Goal: Information Seeking & Learning: Compare options

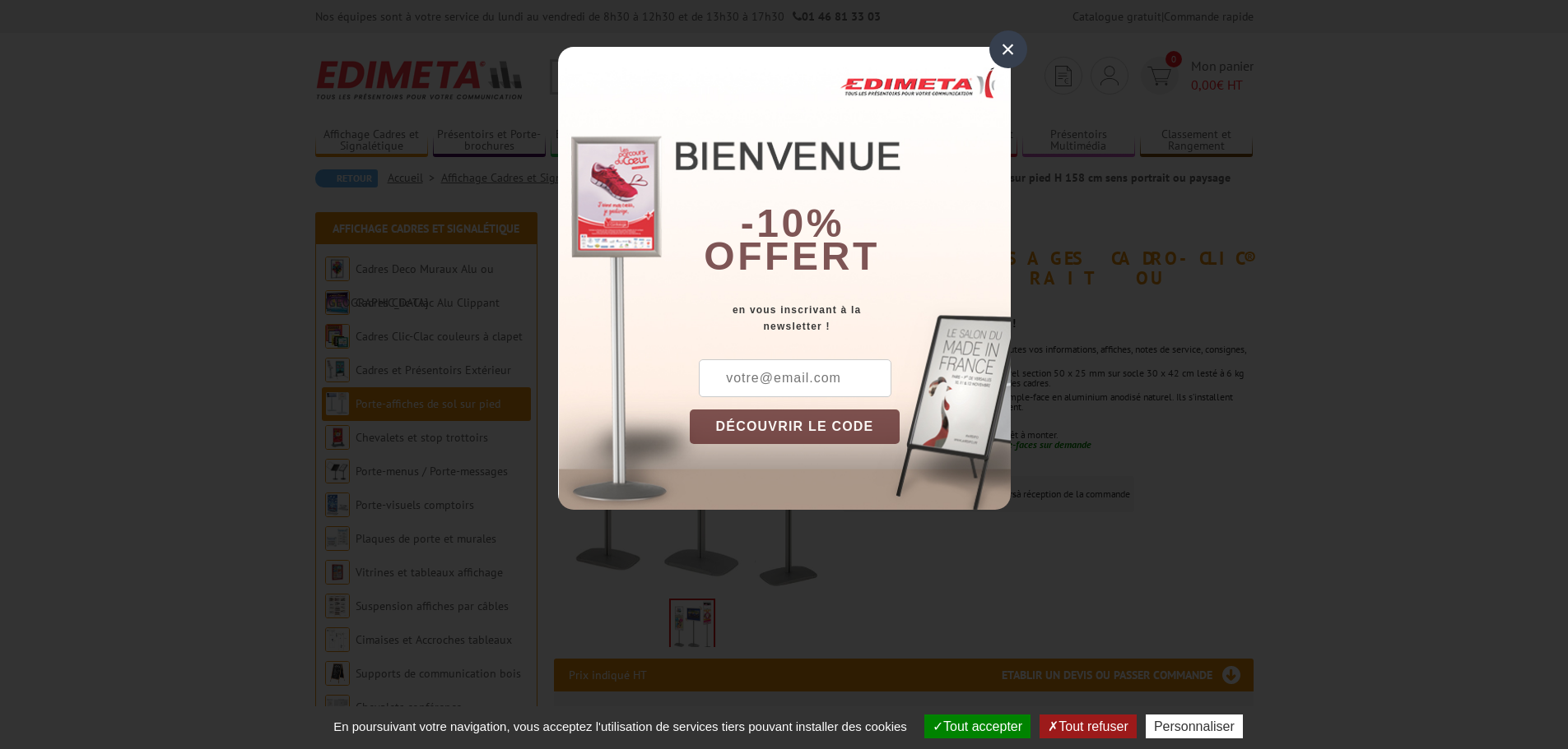
click at [1015, 49] on div "×" at bounding box center [1008, 50] width 38 height 38
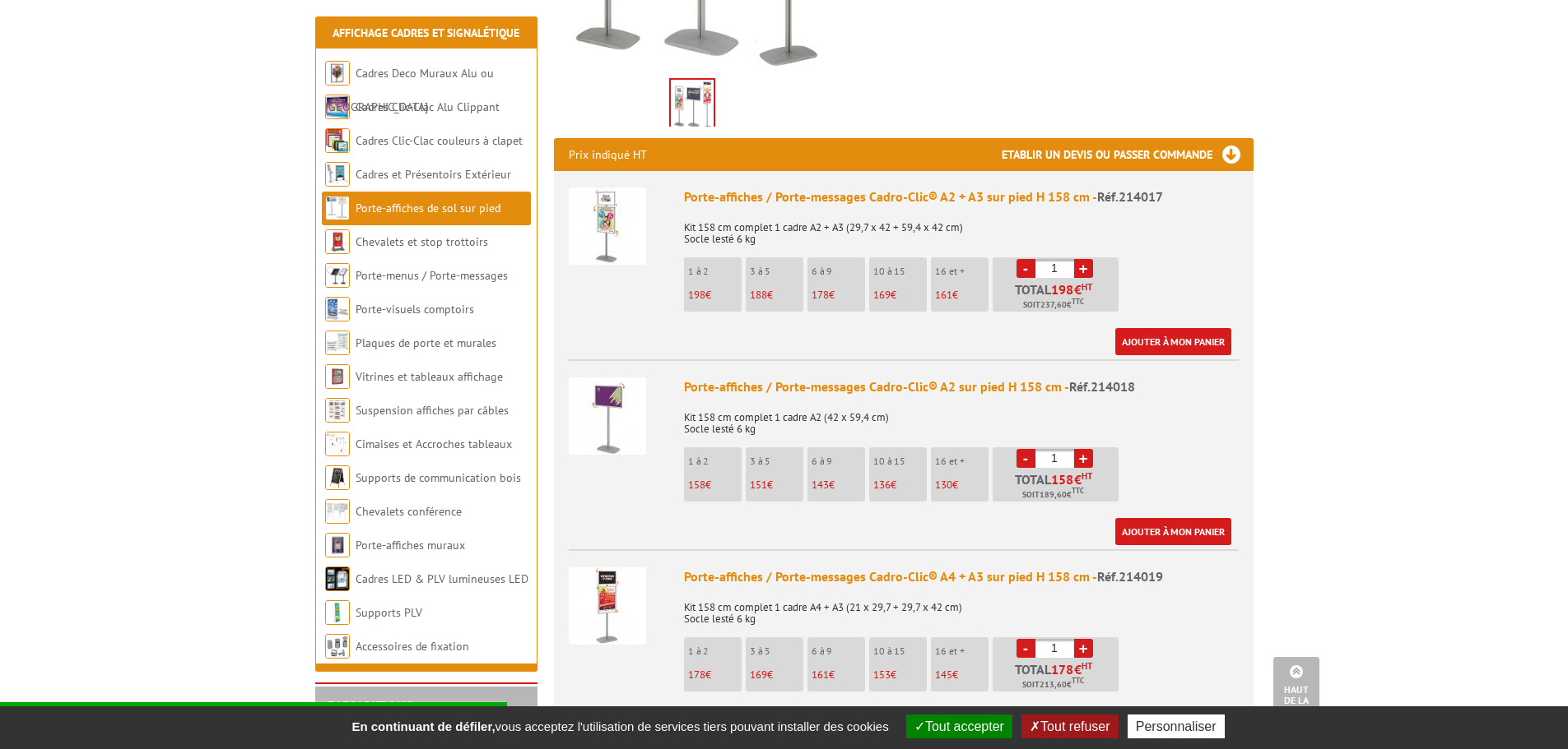
scroll to position [575, 0]
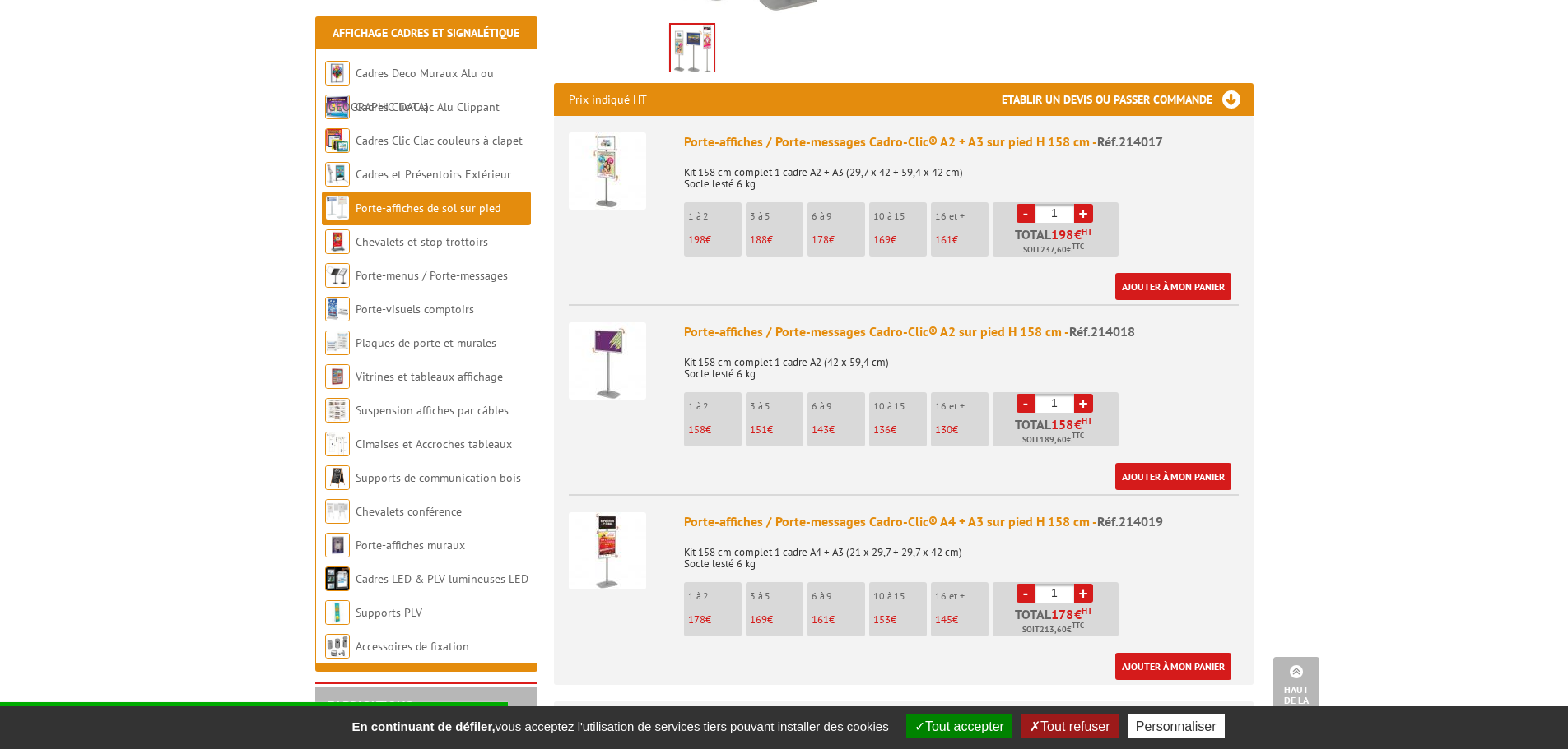
click at [617, 532] on img at bounding box center [607, 551] width 77 height 77
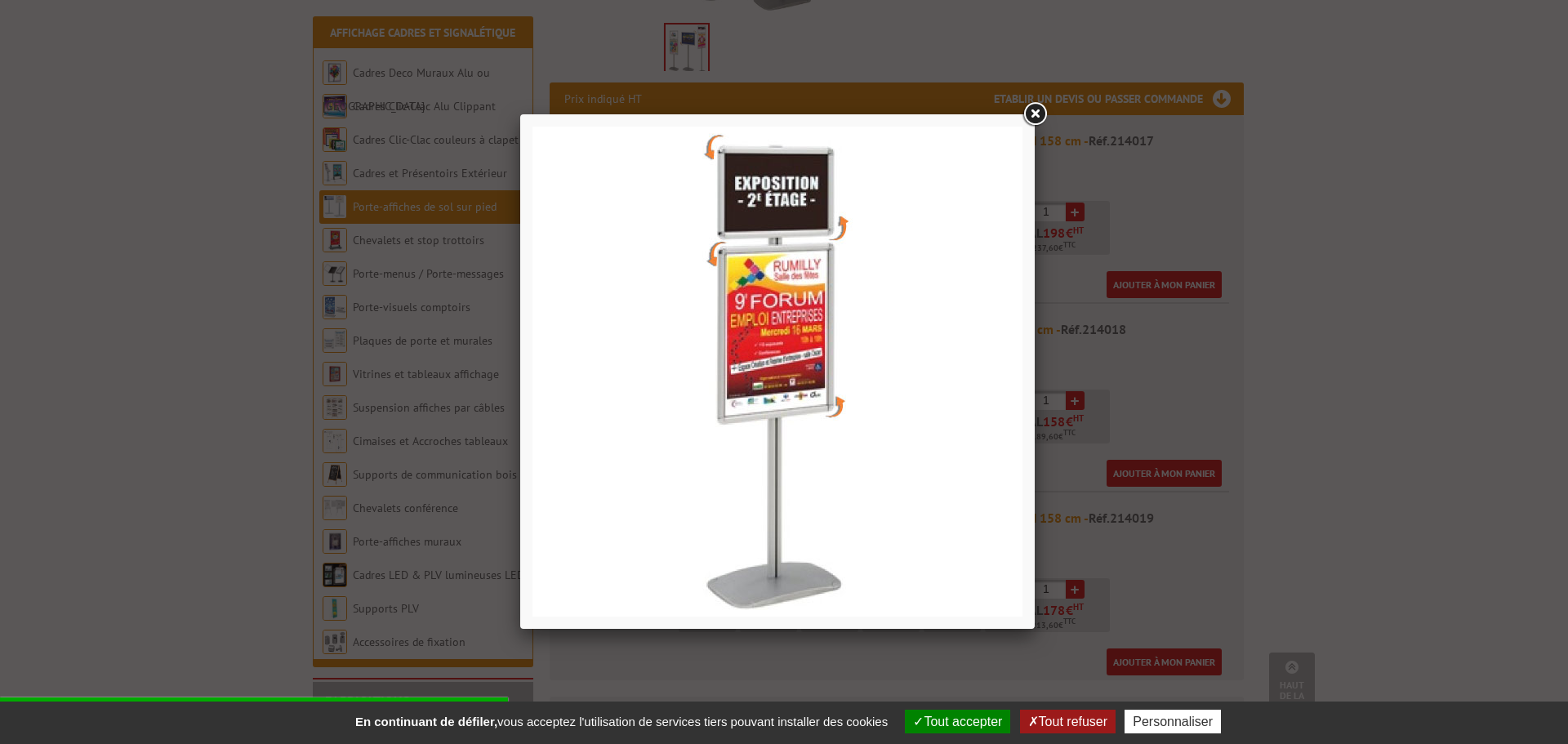
click at [1040, 109] on link at bounding box center [1035, 114] width 30 height 30
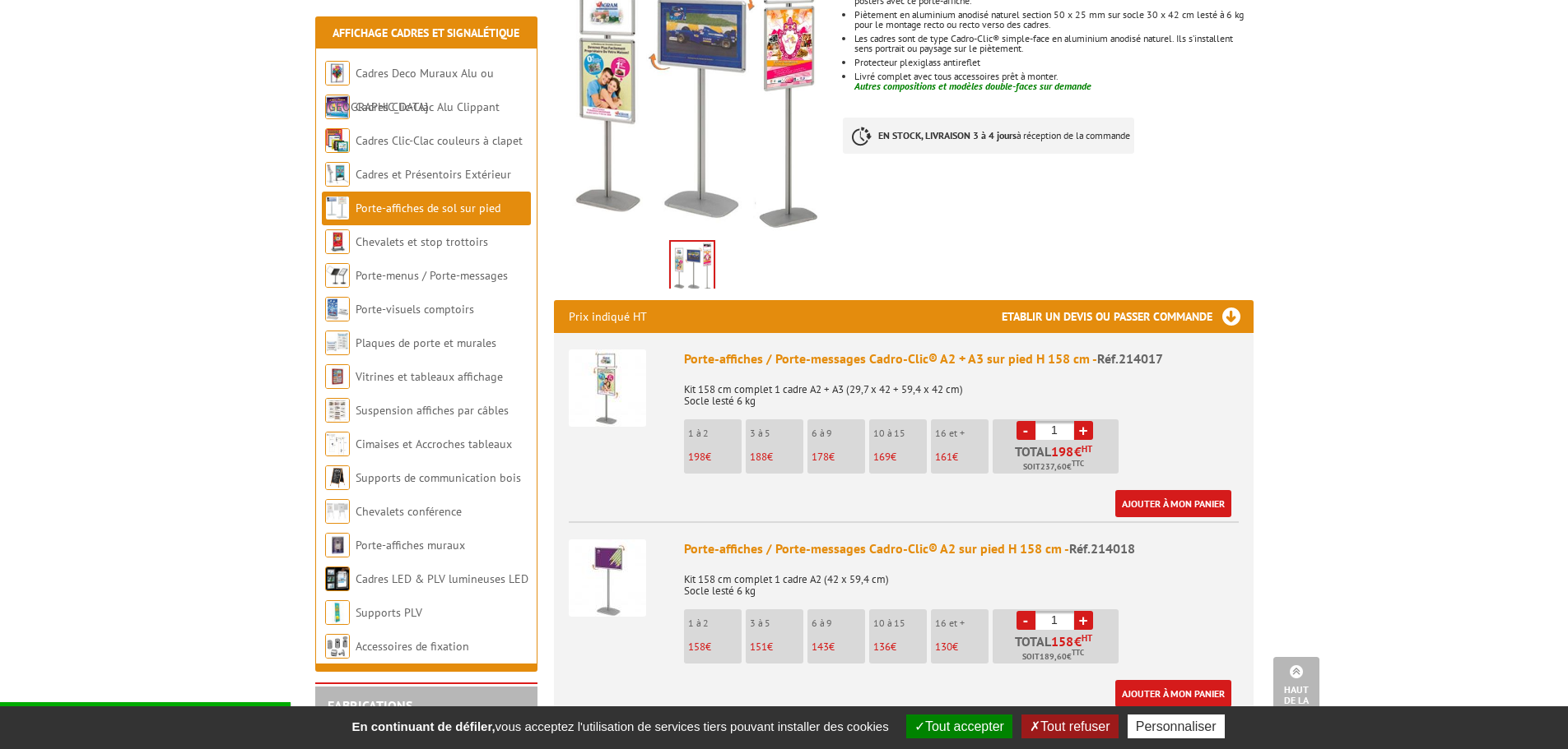
scroll to position [329, 0]
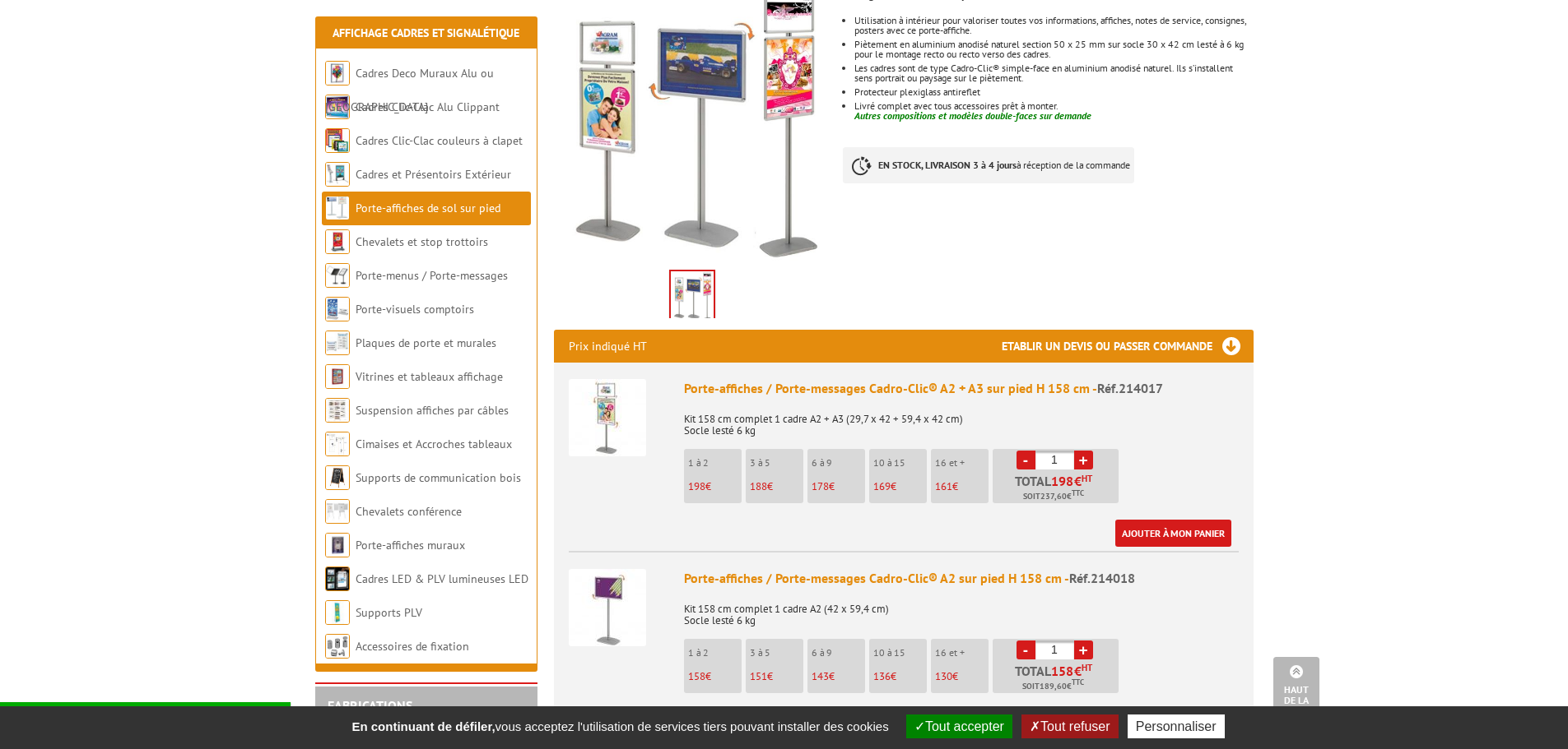
click at [622, 397] on img at bounding box center [607, 417] width 77 height 77
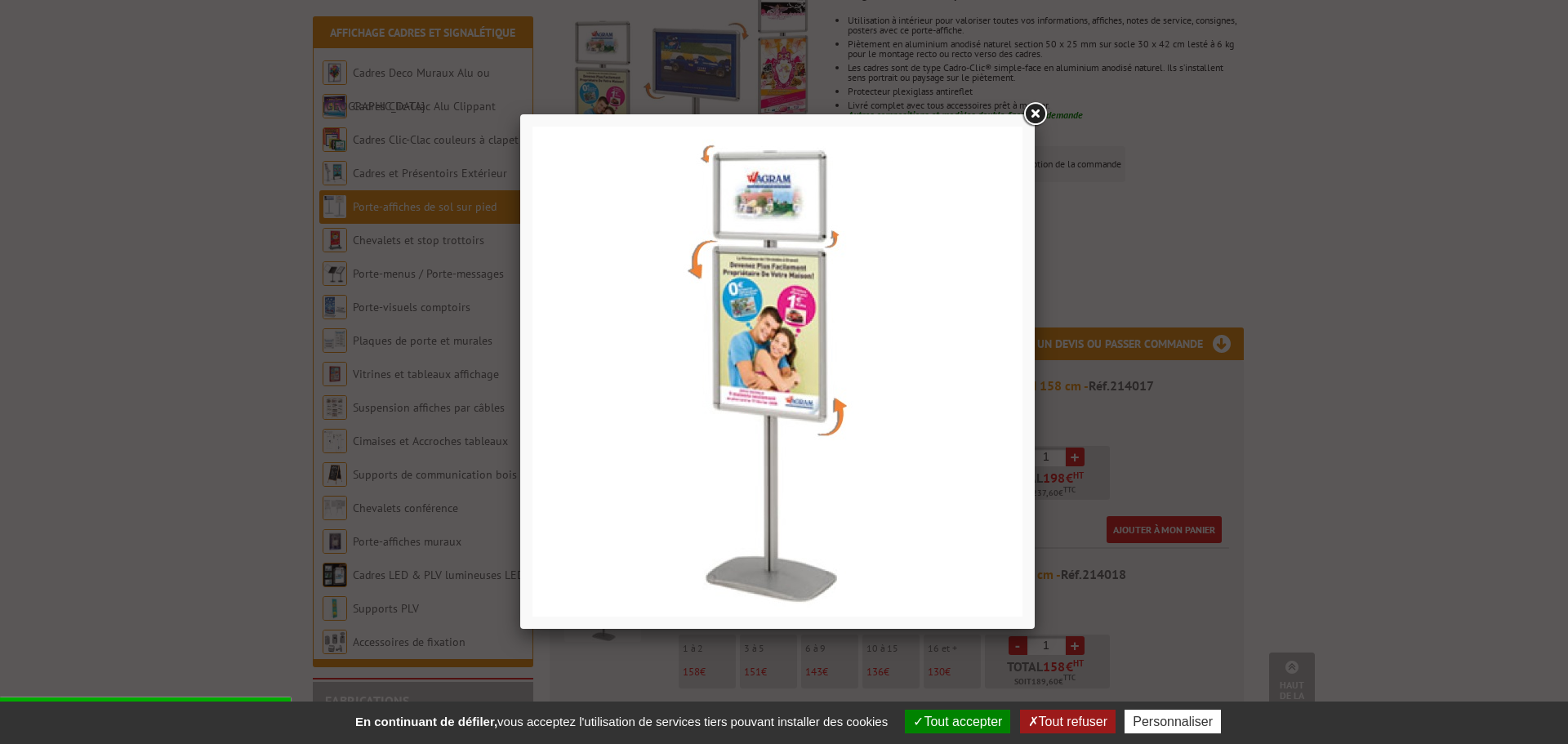
click at [1036, 114] on link at bounding box center [1035, 114] width 30 height 30
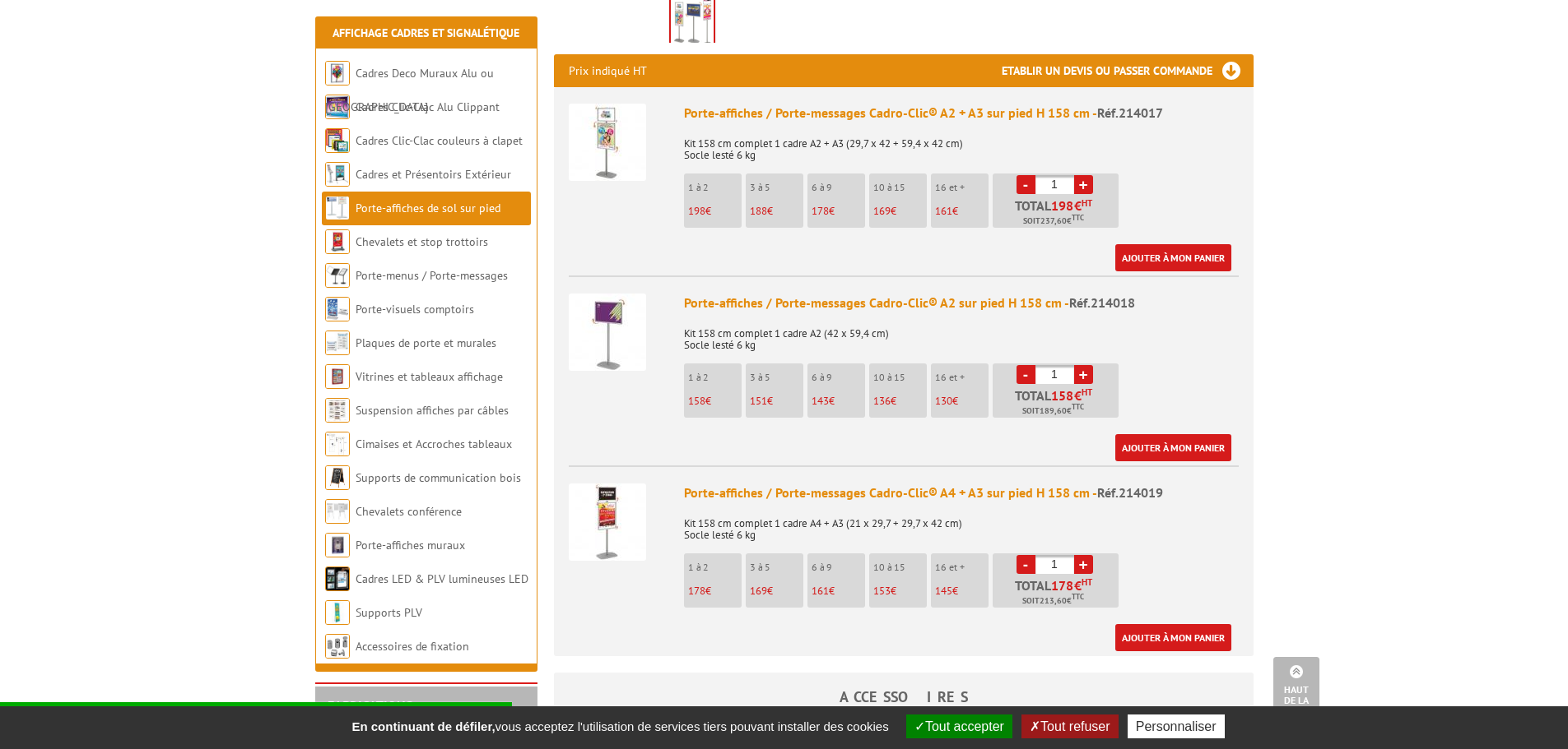
scroll to position [575, 0]
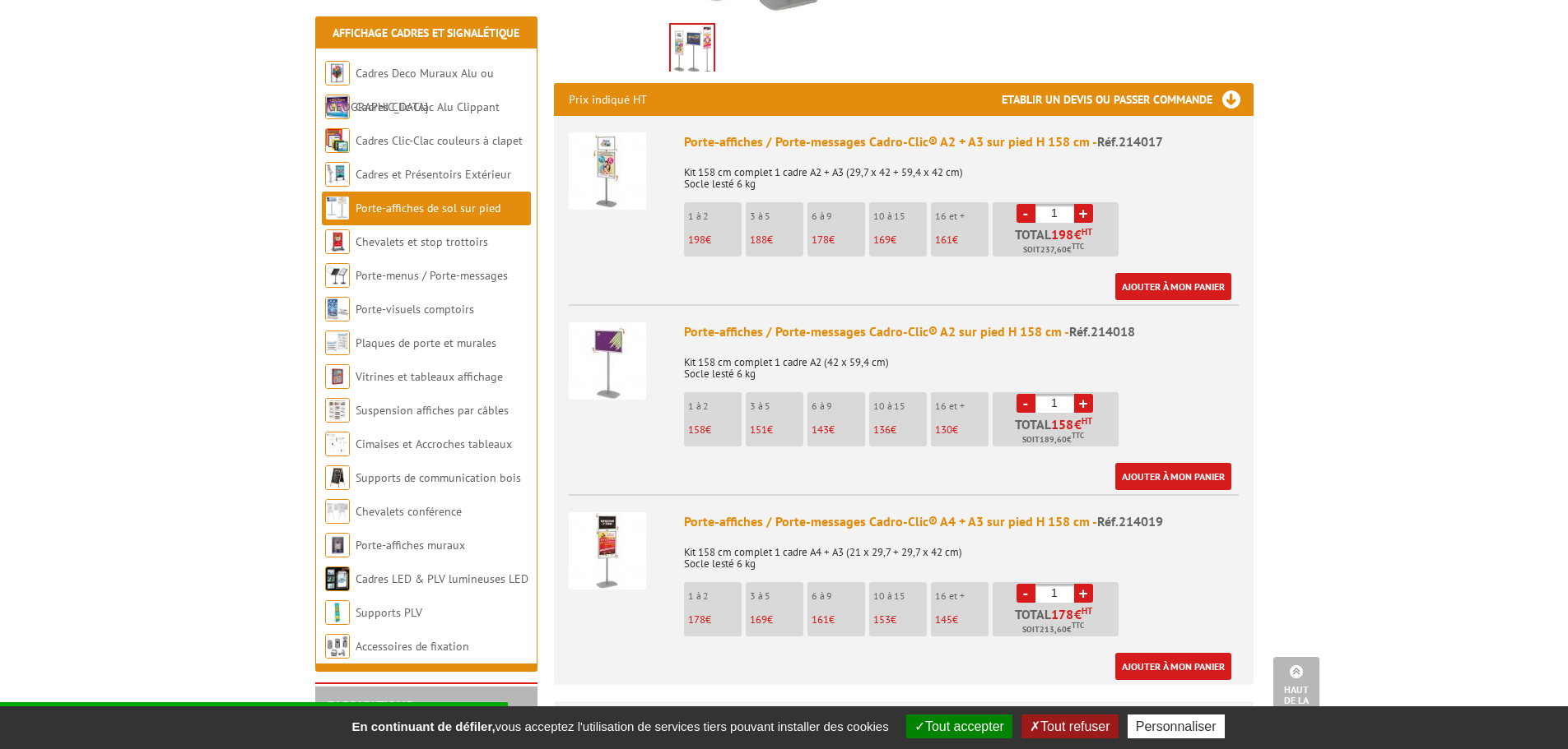
click at [595, 522] on img at bounding box center [607, 551] width 77 height 77
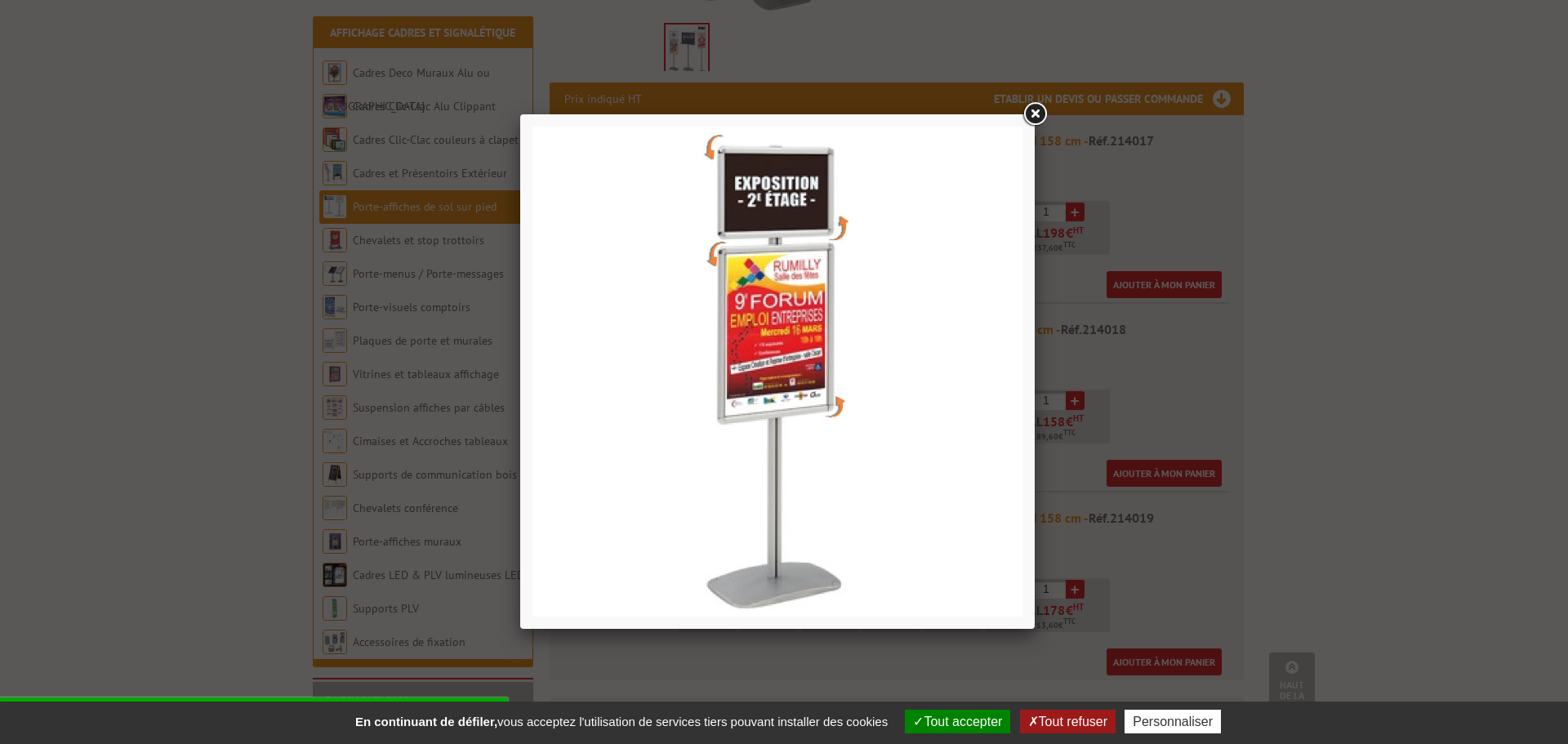
click at [1037, 106] on link at bounding box center [1035, 114] width 30 height 30
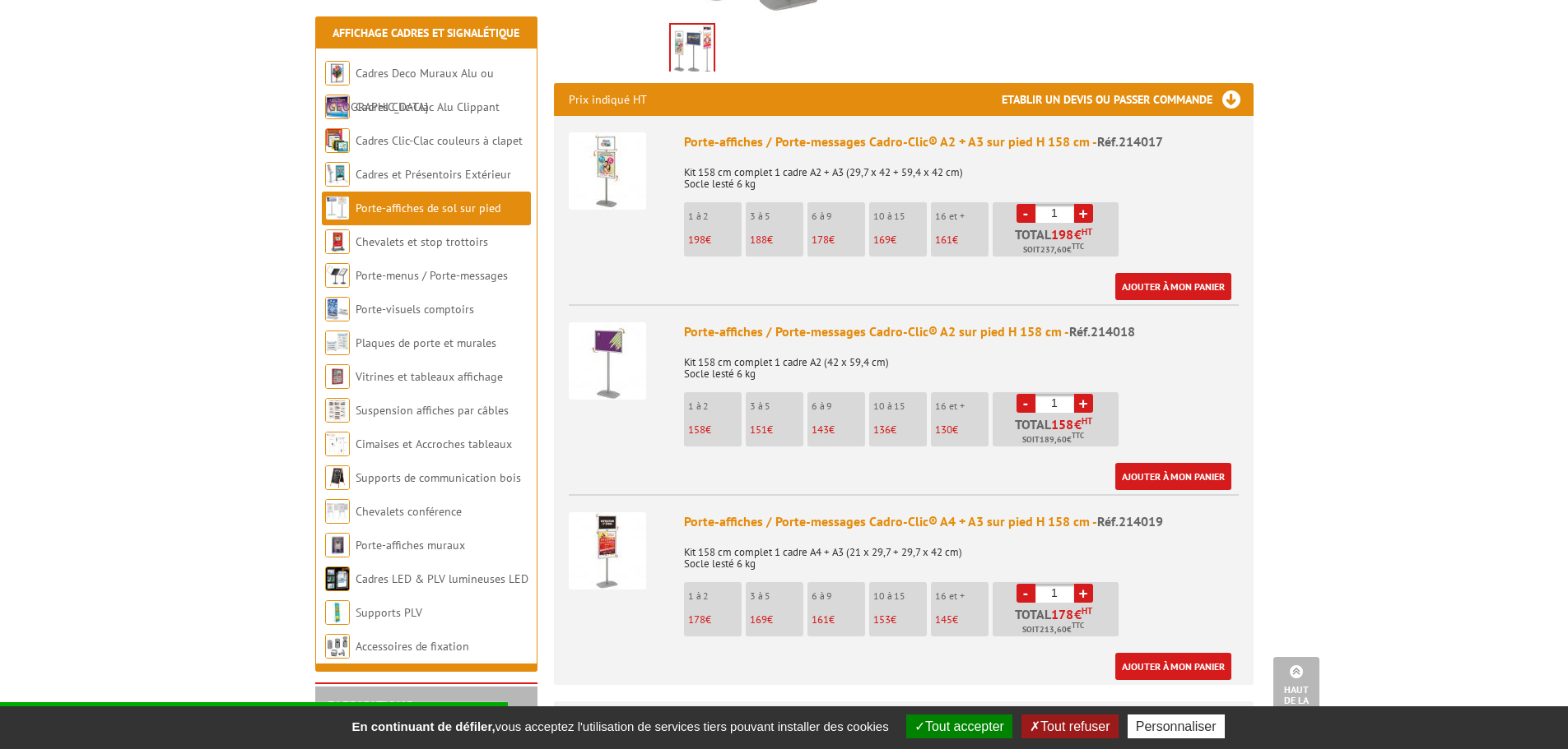
click at [787, 512] on div "Porte-affiches / Porte-messages Cadro-Clic® A4 + A3 sur pied H 158 cm - Réf.214…" at bounding box center [961, 522] width 554 height 19
click at [715, 535] on p "Kit 158 cm complet 1 cadre A4 + A3 (21 x 29,7 + 29,7 x 42 cm) Socle lesté 6 kg" at bounding box center [961, 552] width 554 height 34
drag, startPoint x: 683, startPoint y: 531, endPoint x: 767, endPoint y: 545, distance: 85.2
click at [767, 545] on p "Kit 158 cm complet 1 cadre A4 + A3 (21 x 29,7 + 29,7 x 42 cm) Socle lesté 6 kg" at bounding box center [961, 552] width 554 height 34
copy p "Kit 158 cm complet 1 cadre A4 + A3 (21 x 29,7 + 29,7 x 42 cm) Socle lesté 6 kg"
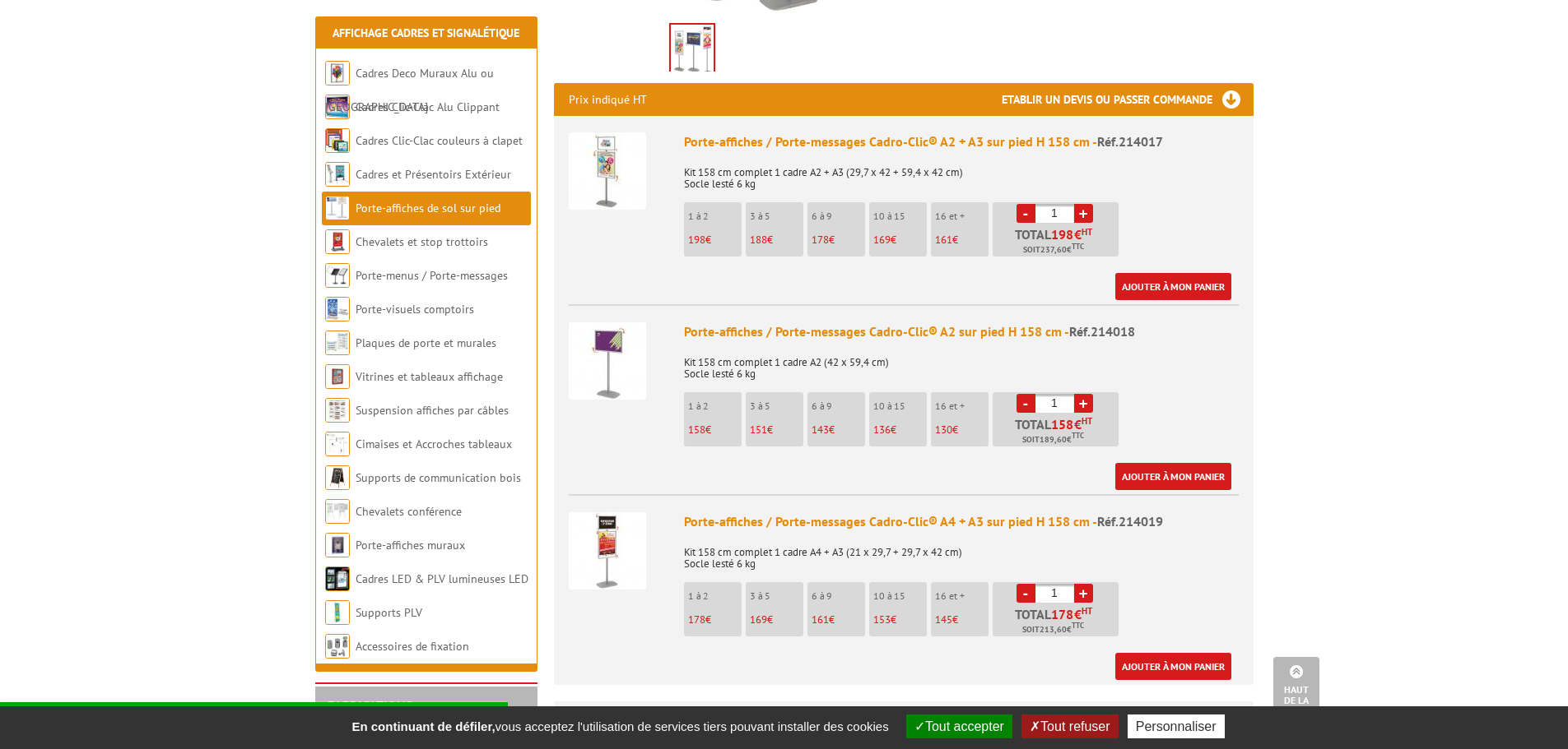
click at [709, 615] on p "178 €" at bounding box center [714, 620] width 54 height 11
click at [719, 615] on p "178 €" at bounding box center [714, 620] width 54 height 11
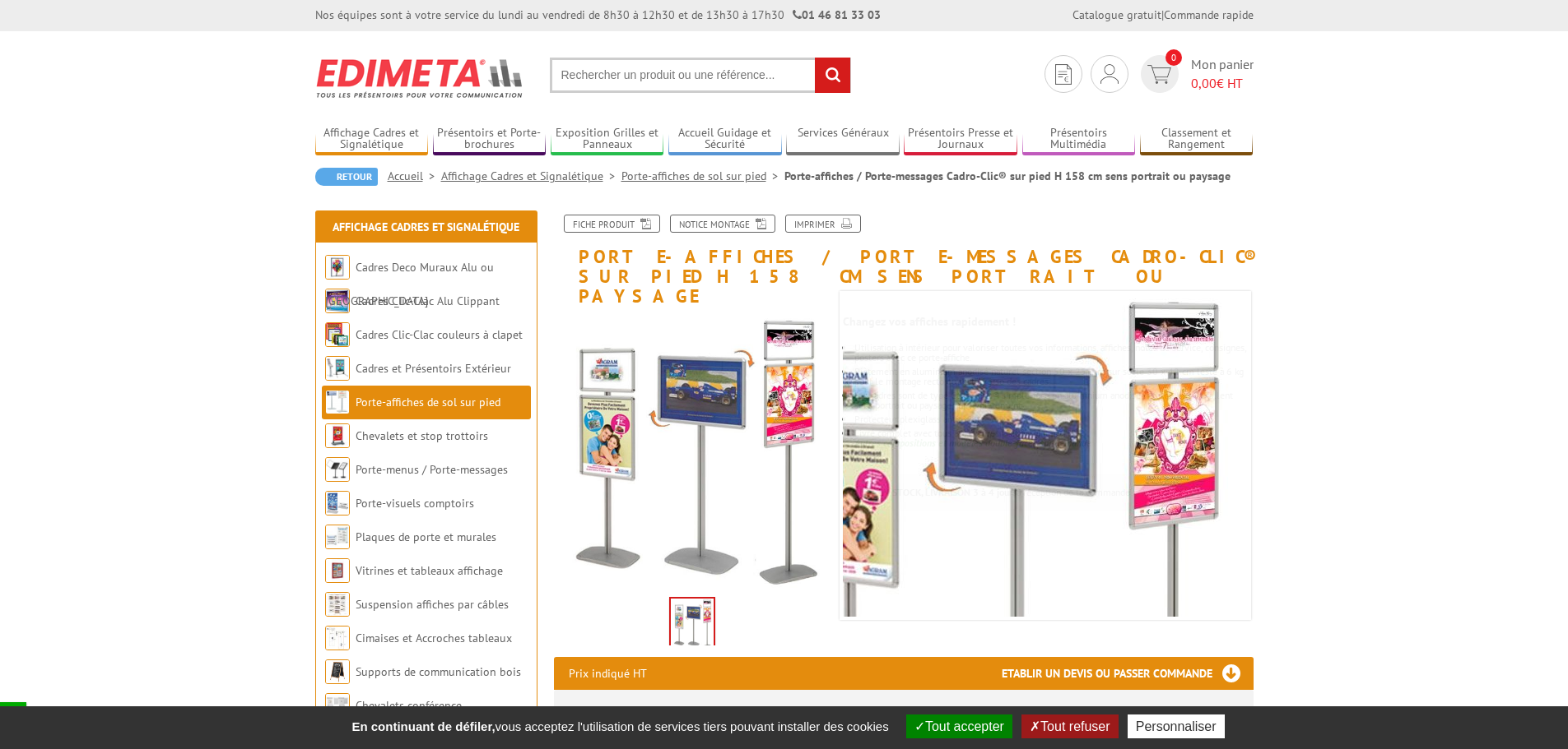
scroll to position [0, 0]
